Goal: Task Accomplishment & Management: Use online tool/utility

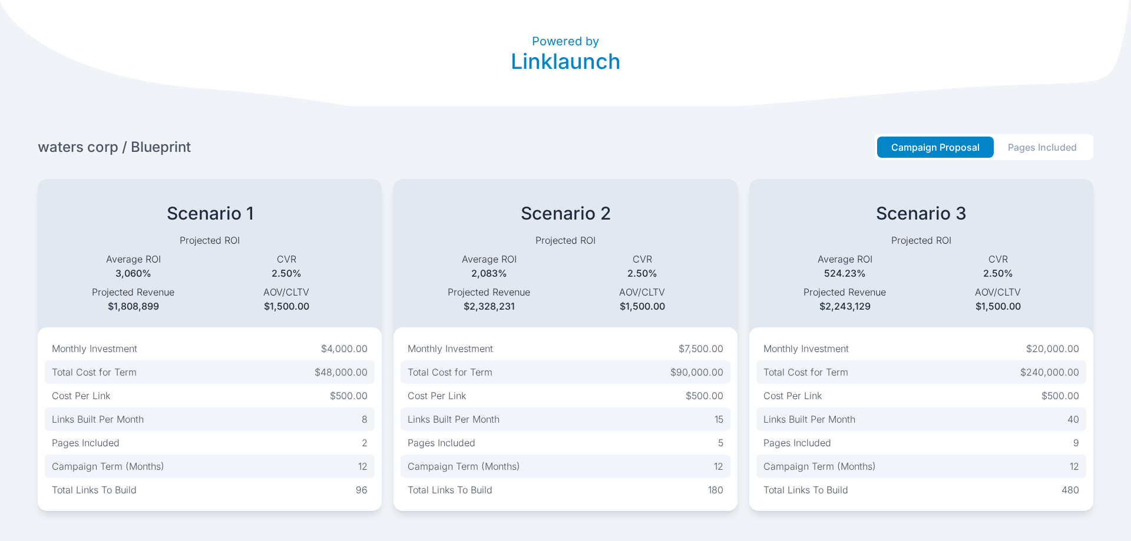
click at [1066, 144] on button "Pages Included" at bounding box center [1041, 147] width 97 height 21
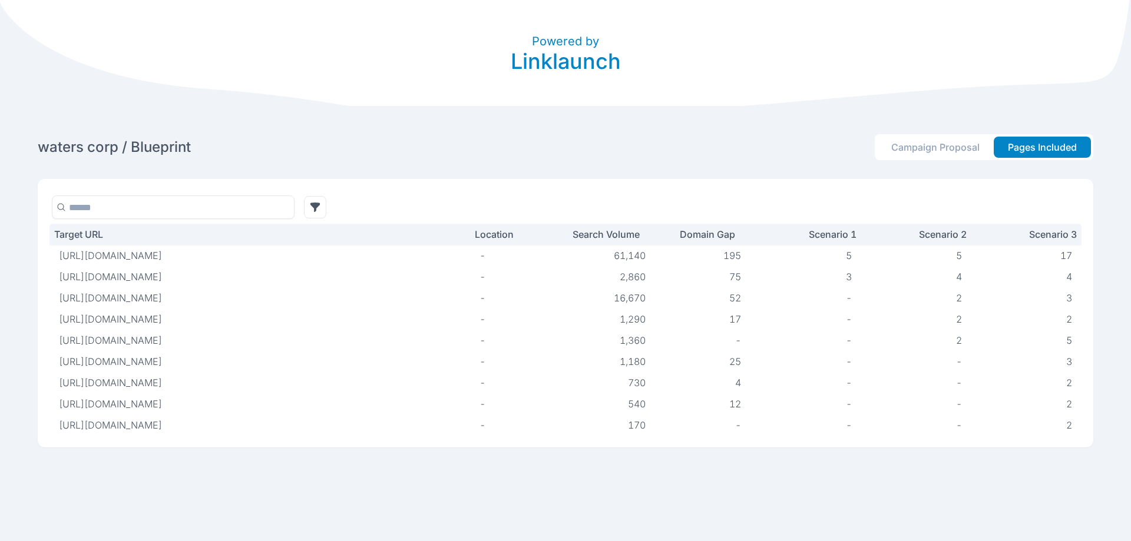
click at [368, 261] on p "[URL][DOMAIN_NAME]" at bounding box center [218, 256] width 318 height 12
click at [367, 258] on p "[URL][DOMAIN_NAME]" at bounding box center [218, 256] width 318 height 12
click at [372, 243] on th "Target URL" at bounding box center [259, 234] width 420 height 21
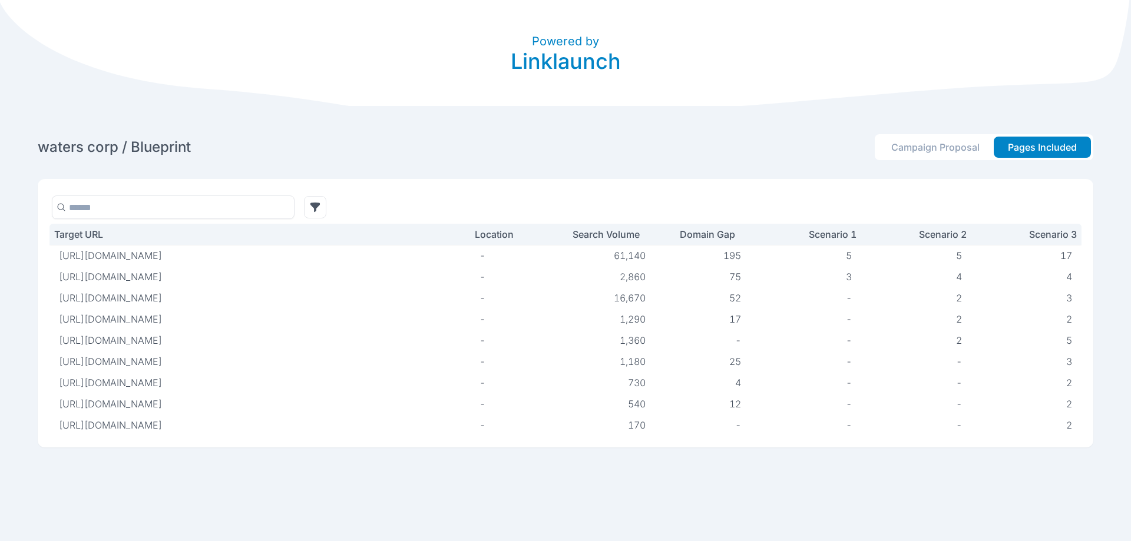
click at [599, 233] on p "Search Volume" at bounding box center [593, 234] width 89 height 12
click at [852, 236] on th "Scenario 1" at bounding box center [805, 234] width 110 height 21
click at [836, 234] on p "Scenario 1" at bounding box center [805, 234] width 101 height 12
click at [816, 237] on p "Scenario 1" at bounding box center [805, 234] width 101 height 12
click at [705, 232] on p "Domain Gap" at bounding box center [696, 234] width 75 height 12
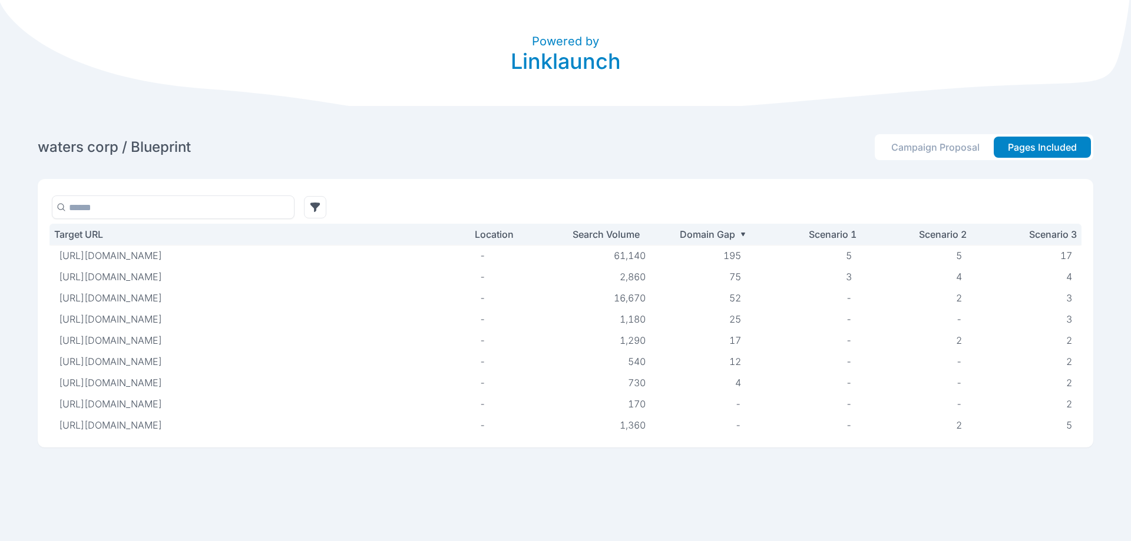
click at [319, 262] on td "[URL][DOMAIN_NAME]" at bounding box center [259, 255] width 420 height 21
click at [919, 142] on button "Campaign Proposal" at bounding box center [935, 147] width 117 height 21
